Goal: Information Seeking & Learning: Learn about a topic

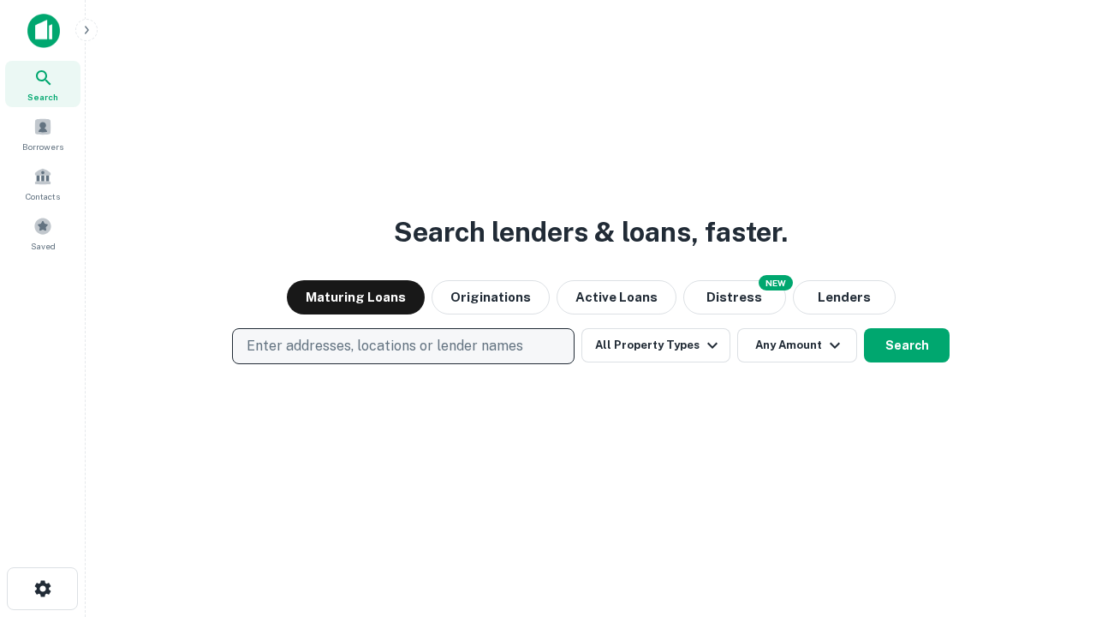
click at [403, 346] on p "Enter addresses, locations or lender names" at bounding box center [385, 346] width 277 height 21
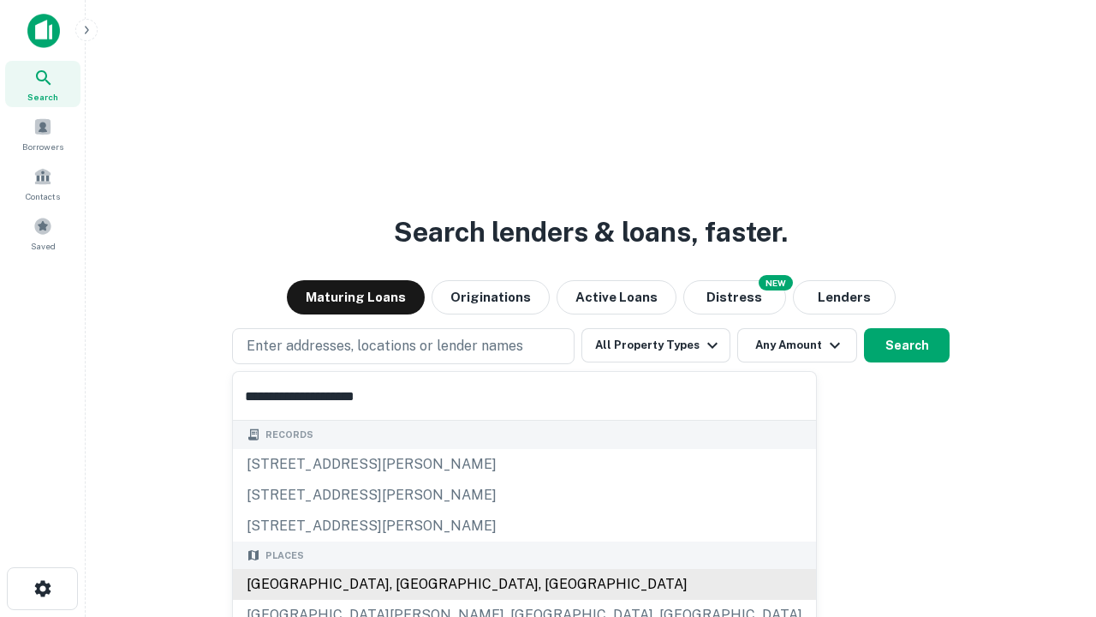
click at [409, 584] on div "[GEOGRAPHIC_DATA], [GEOGRAPHIC_DATA], [GEOGRAPHIC_DATA]" at bounding box center [524, 584] width 583 height 31
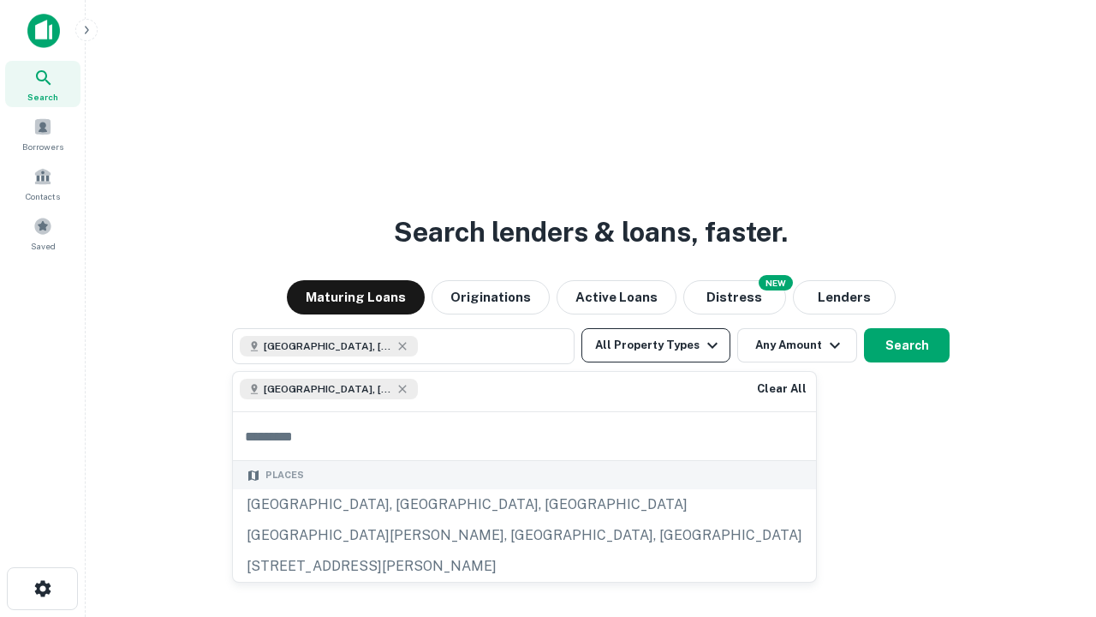
click at [656, 345] on button "All Property Types" at bounding box center [656, 345] width 149 height 34
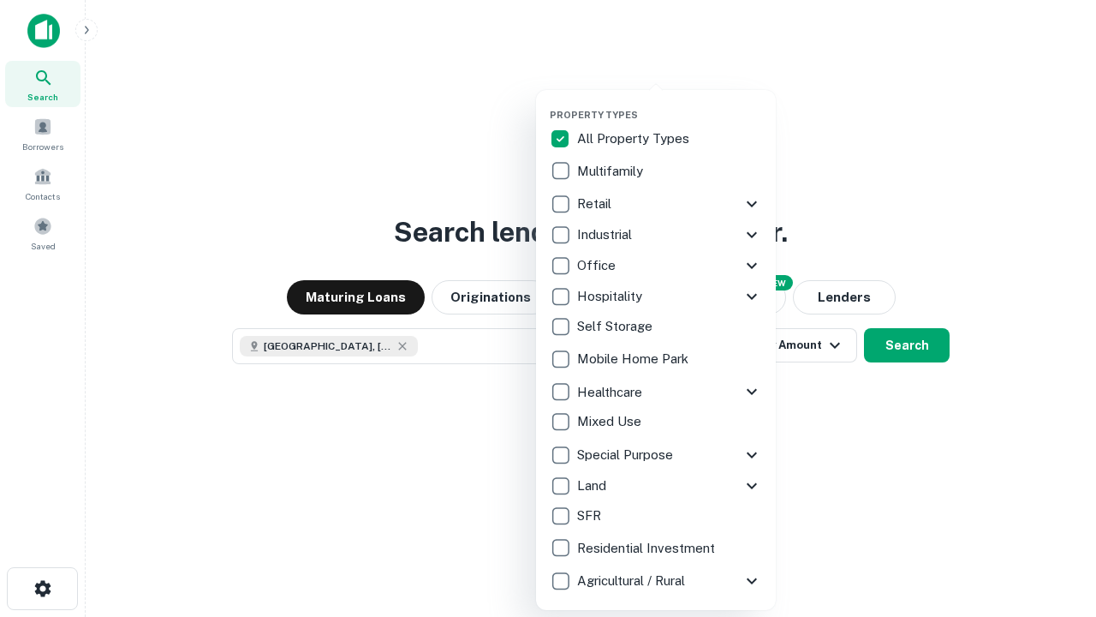
click at [670, 104] on button "button" at bounding box center [670, 104] width 240 height 1
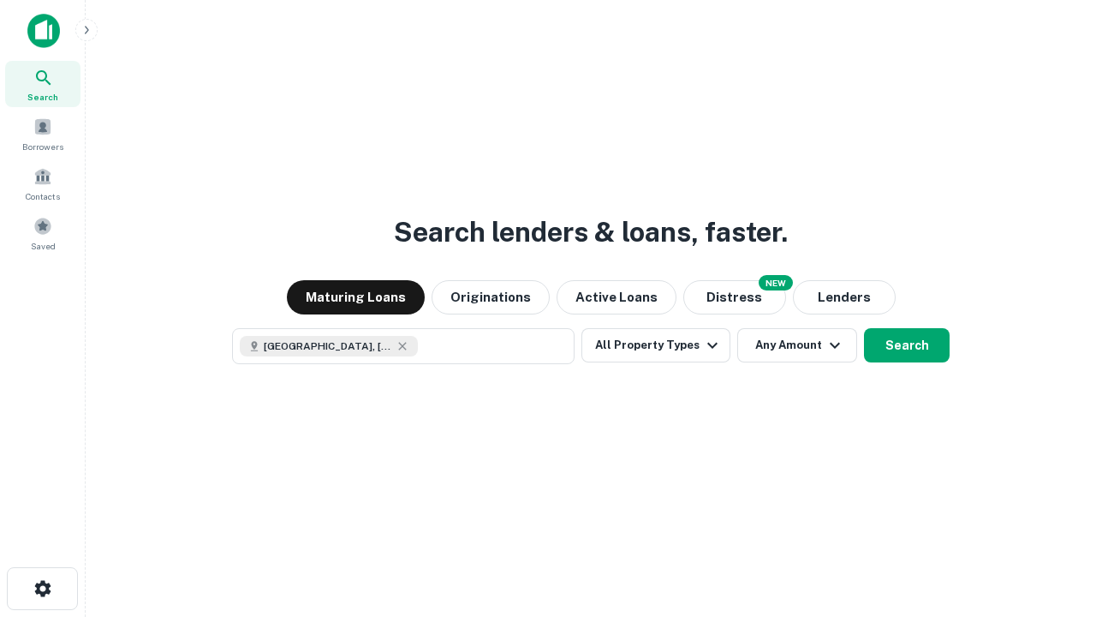
scroll to position [27, 0]
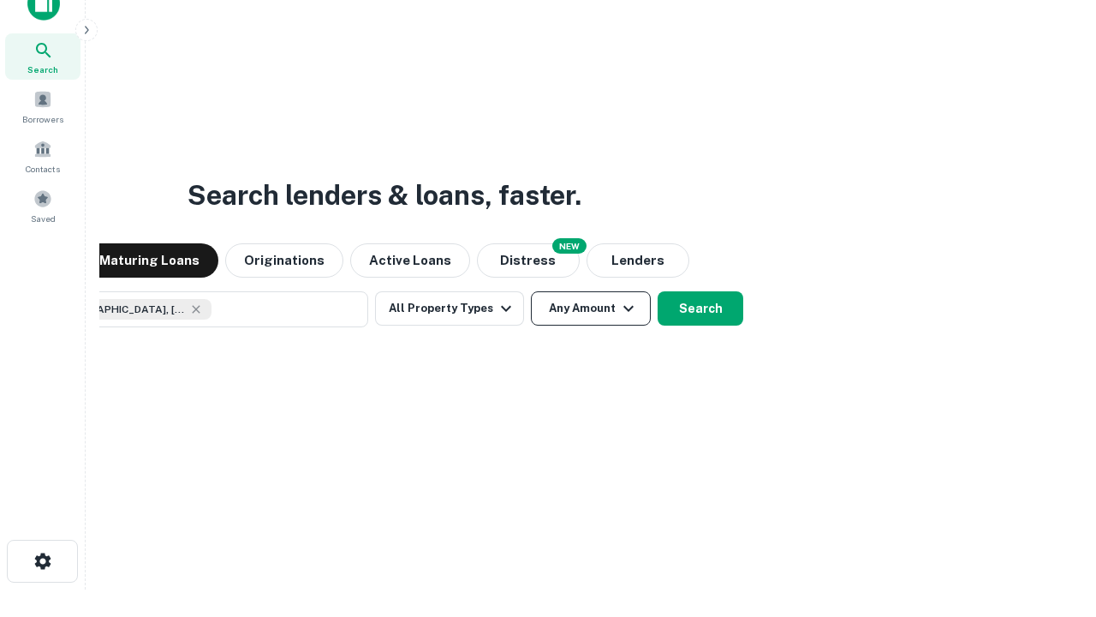
click at [531, 291] on button "Any Amount" at bounding box center [591, 308] width 120 height 34
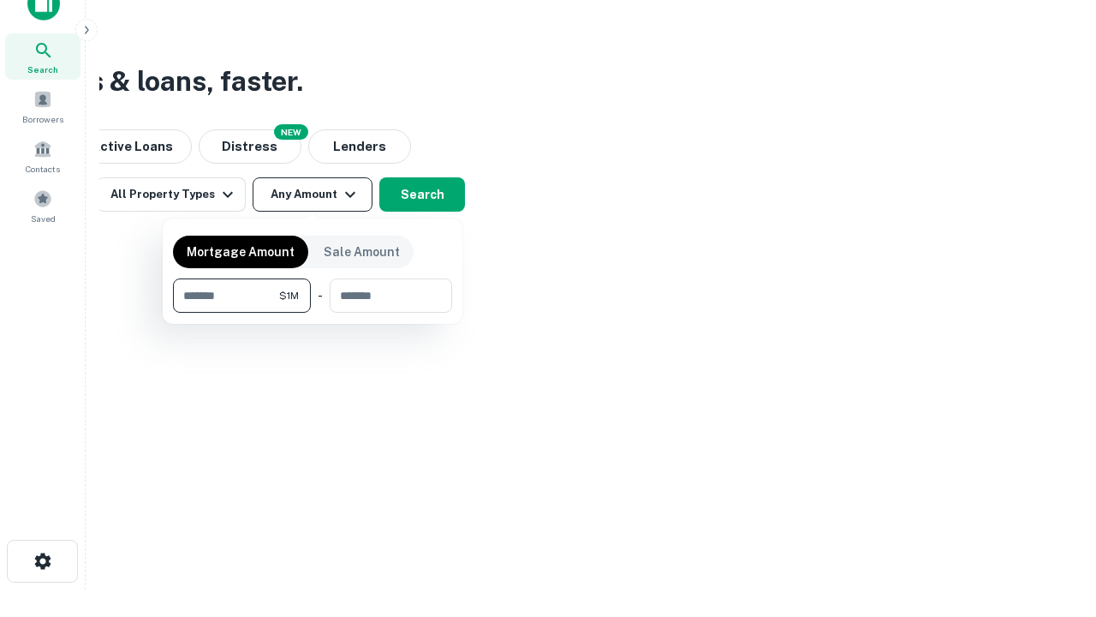
type input "*******"
click at [313, 313] on button "button" at bounding box center [312, 313] width 279 height 1
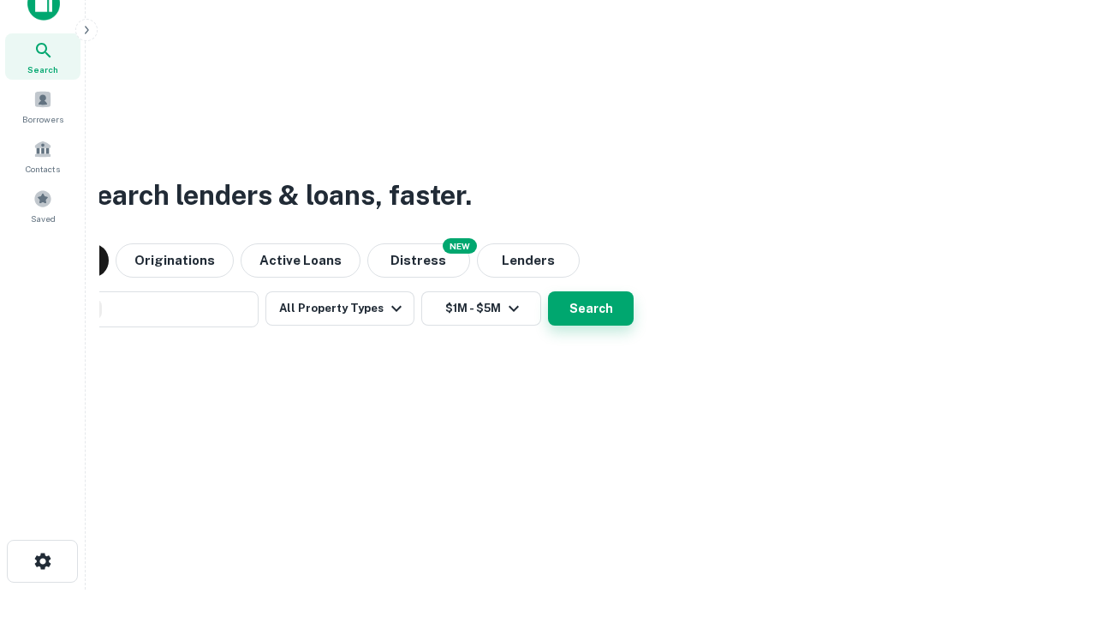
click at [548, 291] on button "Search" at bounding box center [591, 308] width 86 height 34
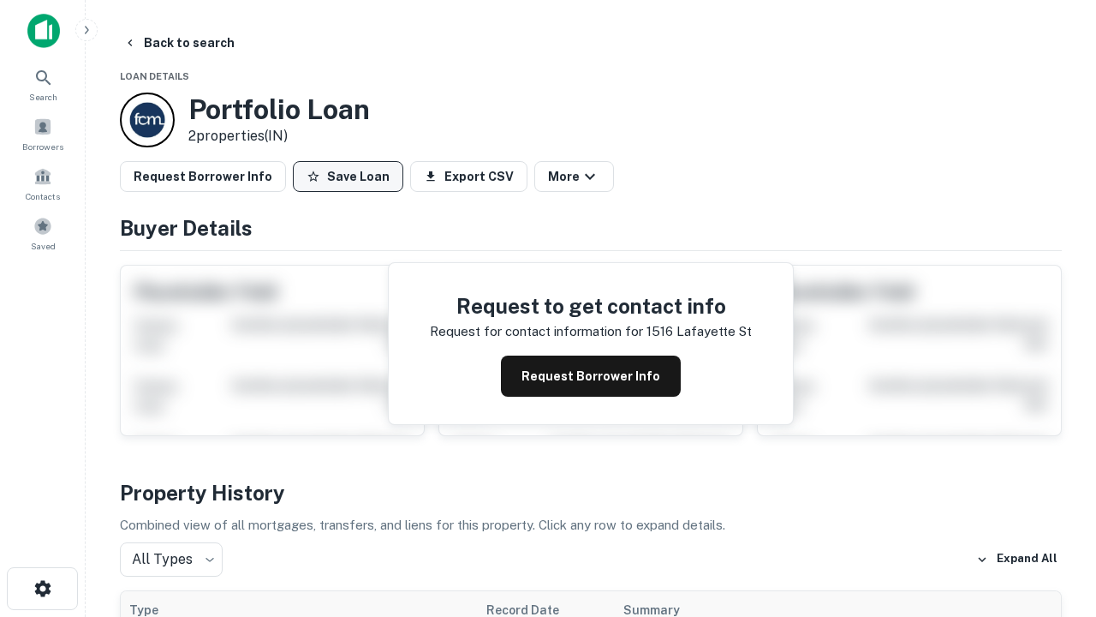
click at [348, 176] on button "Save Loan" at bounding box center [348, 176] width 110 height 31
click at [352, 176] on button "Loan Saved" at bounding box center [352, 176] width 118 height 31
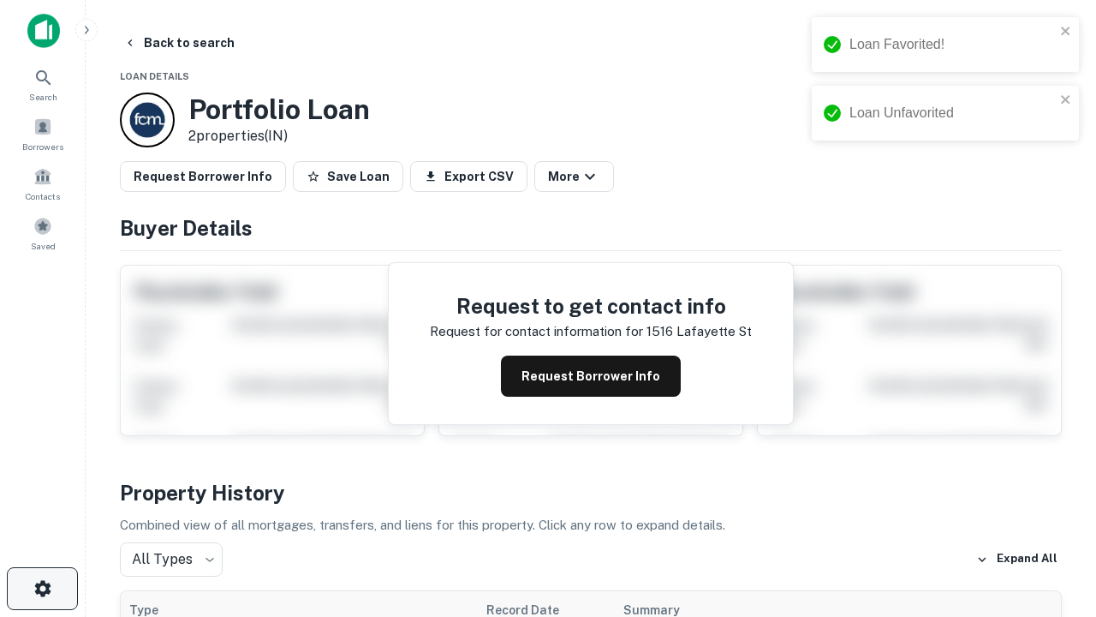
click at [42, 588] on icon "button" at bounding box center [43, 588] width 21 height 21
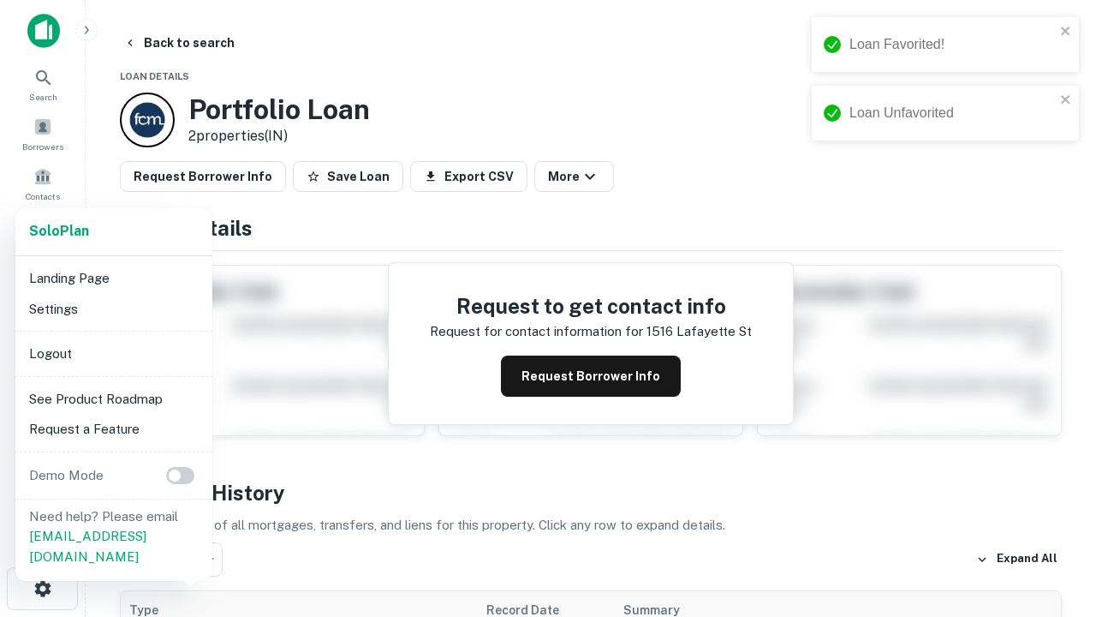
click at [113, 353] on li "Logout" at bounding box center [113, 353] width 183 height 31
